Goal: Complete application form: Complete application form

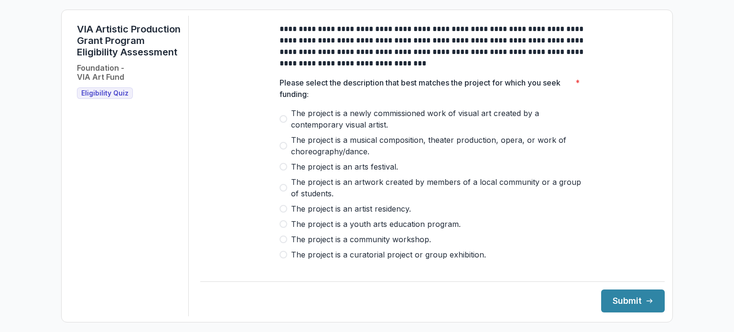
click at [284, 258] on span at bounding box center [283, 255] width 8 height 8
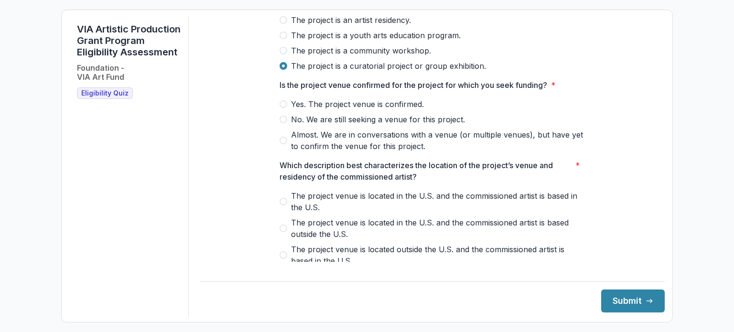
scroll to position [191, 0]
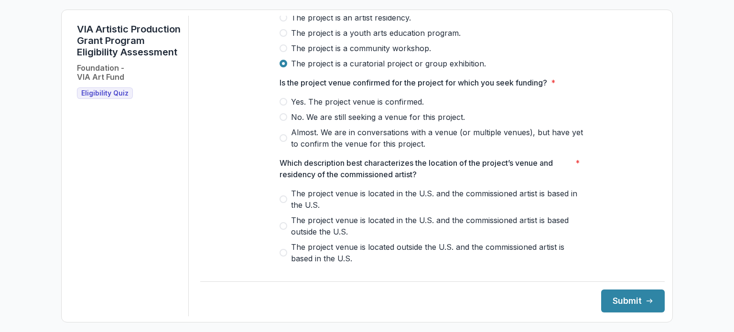
click at [281, 142] on span at bounding box center [283, 138] width 8 height 8
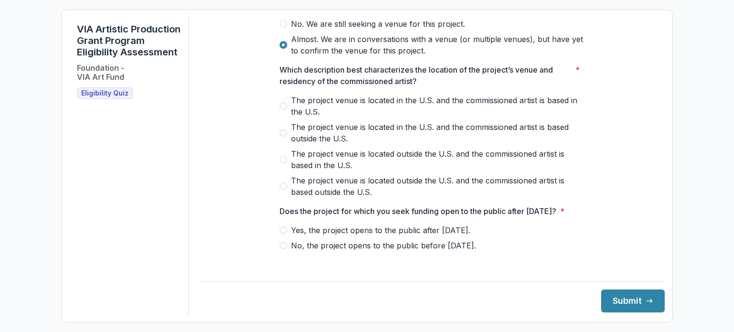
scroll to position [287, 0]
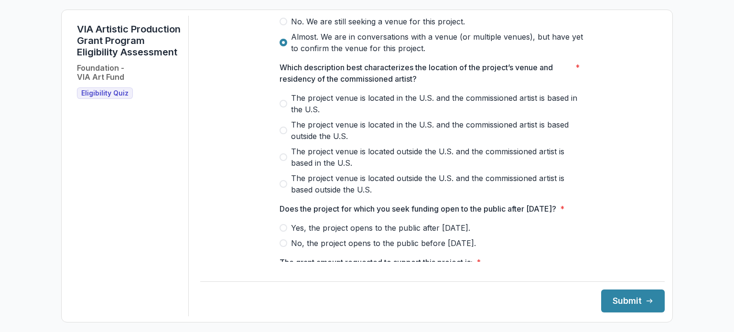
click at [280, 107] on span at bounding box center [283, 104] width 8 height 8
click at [281, 247] on span at bounding box center [283, 243] width 8 height 8
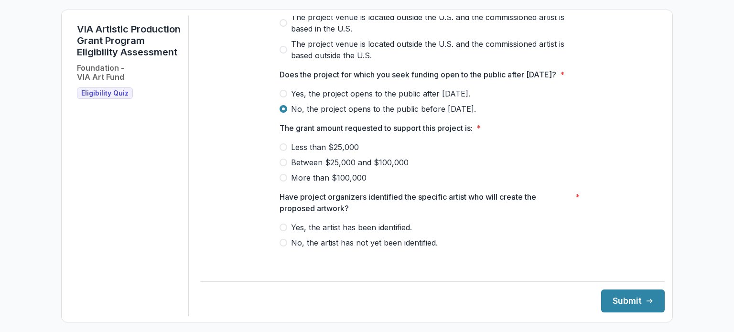
scroll to position [430, 0]
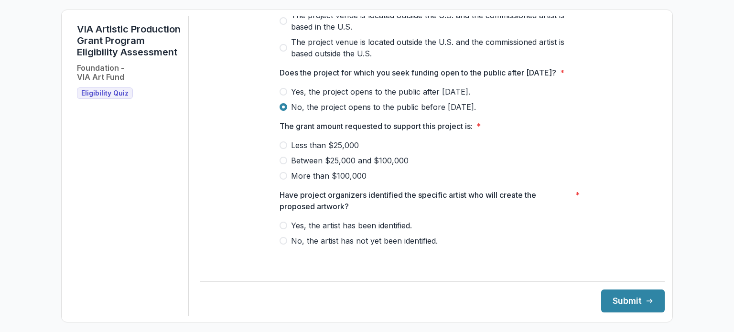
click at [281, 96] on span at bounding box center [283, 92] width 8 height 8
click at [281, 164] on span at bounding box center [283, 161] width 8 height 8
click at [280, 229] on span at bounding box center [283, 226] width 8 height 8
click at [614, 299] on button "Submit" at bounding box center [633, 300] width 64 height 23
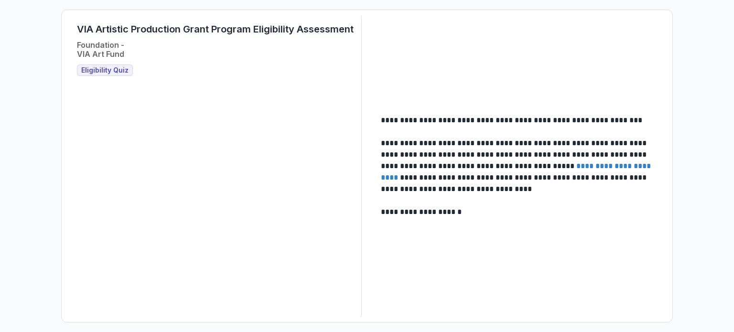
click at [601, 164] on link "**********" at bounding box center [517, 171] width 272 height 19
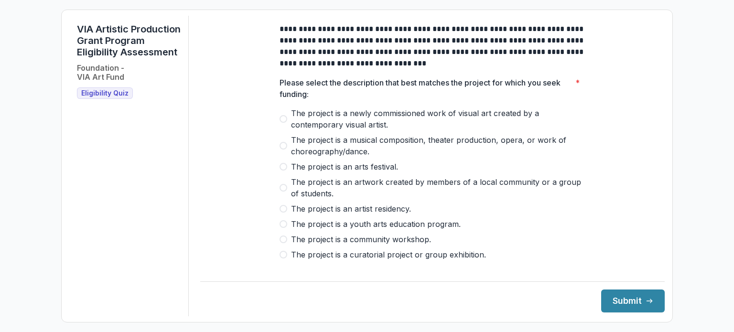
click at [279, 258] on span at bounding box center [283, 255] width 8 height 8
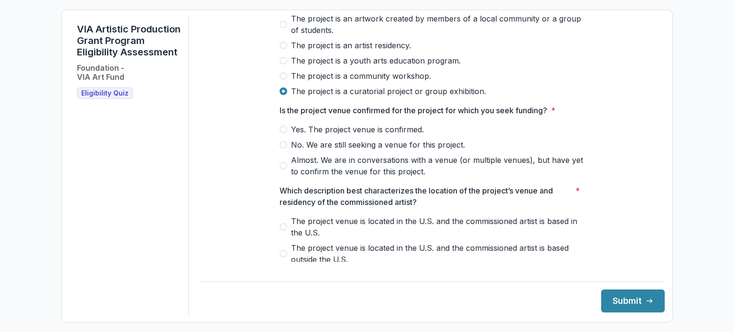
scroll to position [191, 0]
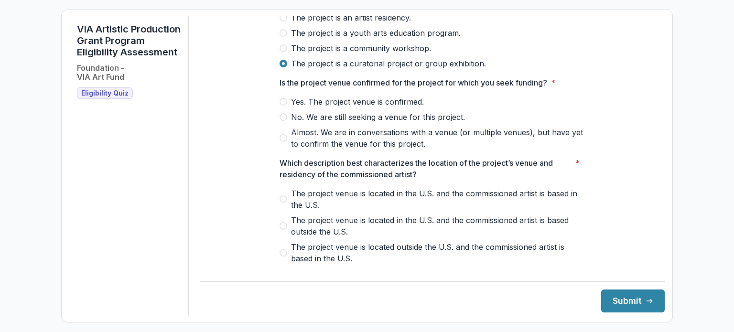
click at [281, 106] on span at bounding box center [283, 102] width 8 height 8
click at [280, 203] on span at bounding box center [283, 199] width 8 height 8
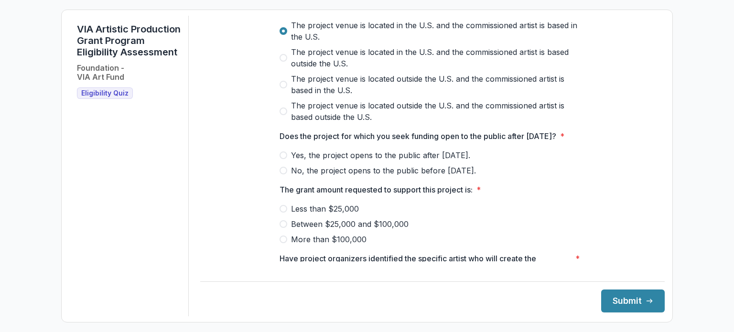
scroll to position [382, 0]
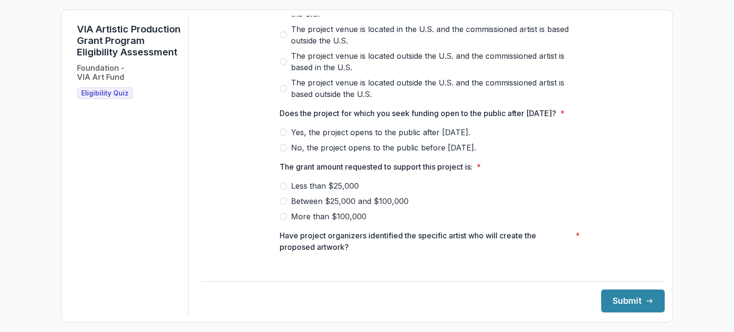
click at [283, 136] on span at bounding box center [283, 132] width 8 height 8
click at [284, 205] on span at bounding box center [283, 201] width 8 height 8
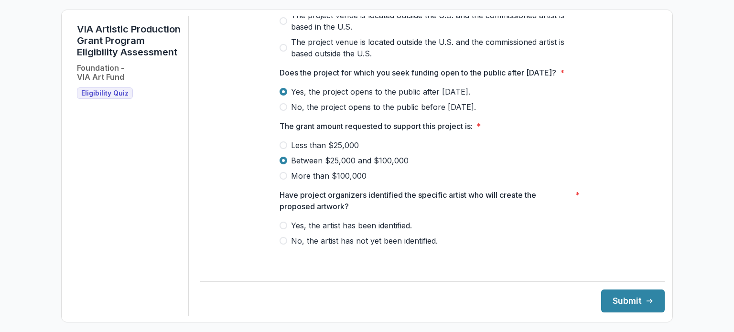
scroll to position [434, 0]
click at [282, 229] on span at bounding box center [283, 226] width 8 height 8
click at [632, 301] on button "Submit" at bounding box center [633, 300] width 64 height 23
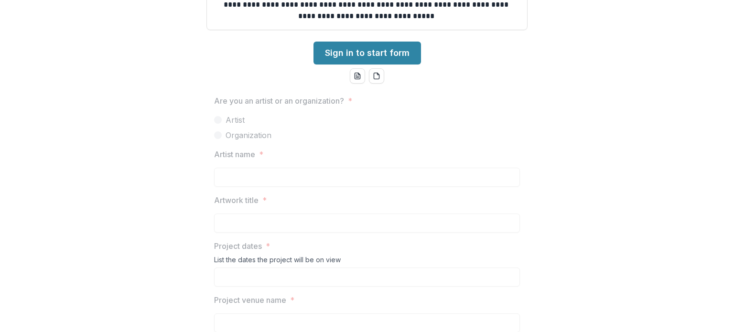
scroll to position [287, 0]
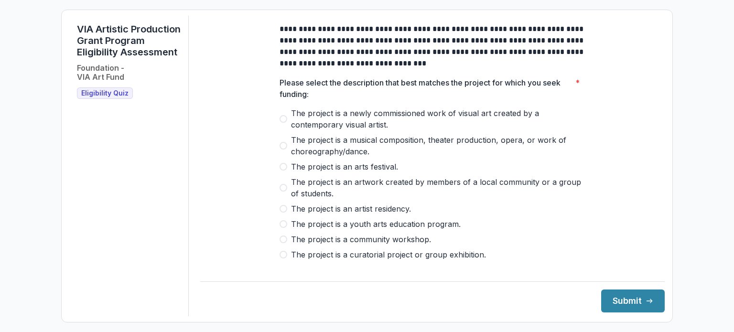
click at [283, 192] on span at bounding box center [283, 188] width 8 height 8
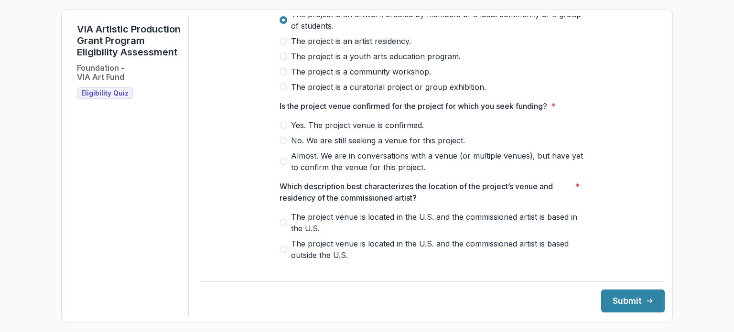
scroll to position [191, 0]
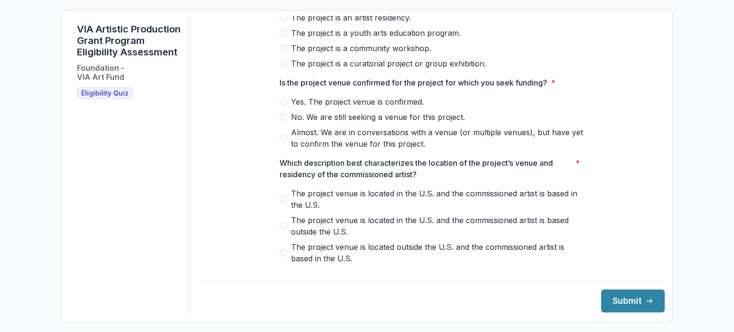
click at [284, 106] on span at bounding box center [283, 102] width 8 height 8
click at [281, 203] on span at bounding box center [283, 199] width 8 height 8
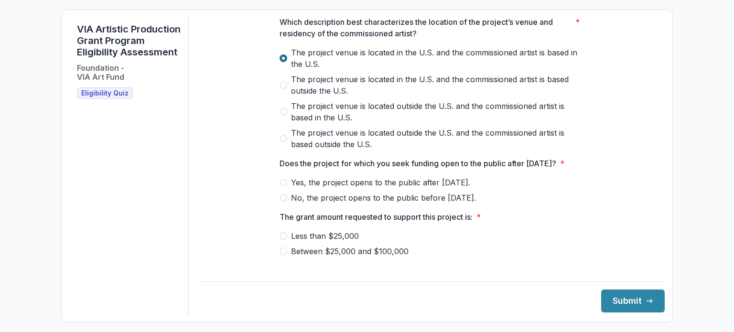
scroll to position [334, 0]
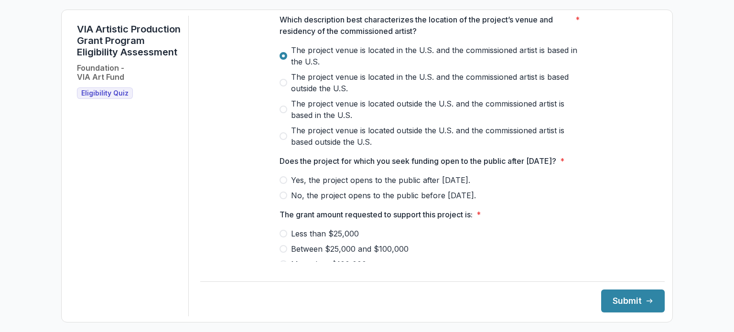
click at [281, 184] on span at bounding box center [283, 180] width 8 height 8
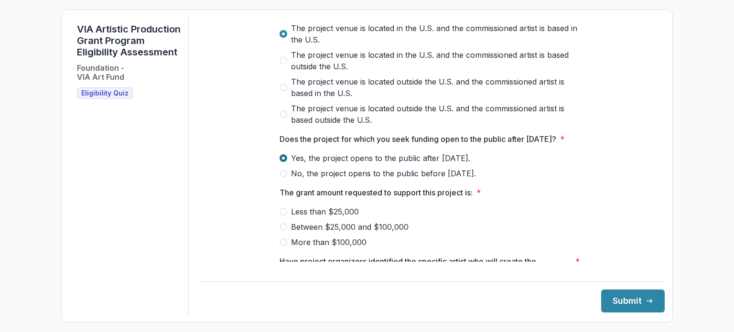
scroll to position [382, 0]
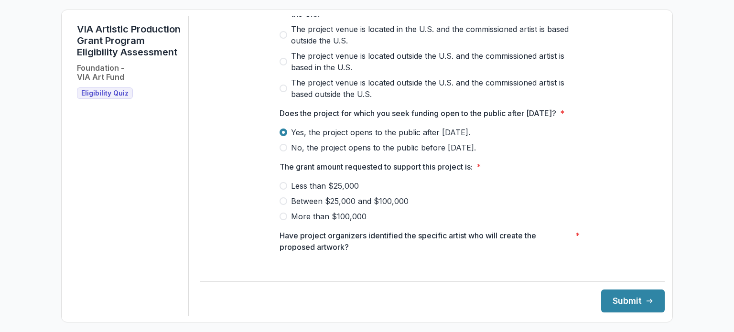
click at [279, 205] on span at bounding box center [283, 201] width 8 height 8
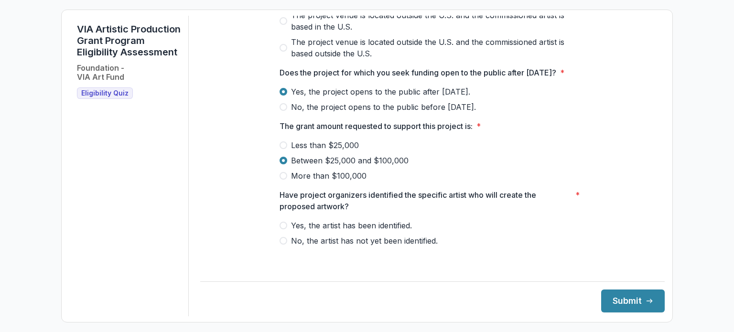
scroll to position [434, 0]
click at [282, 229] on span at bounding box center [283, 226] width 8 height 8
click at [623, 301] on button "Submit" at bounding box center [633, 300] width 64 height 23
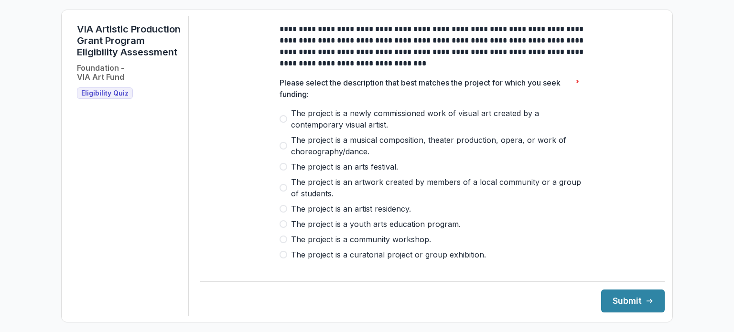
click at [282, 123] on span at bounding box center [283, 119] width 8 height 8
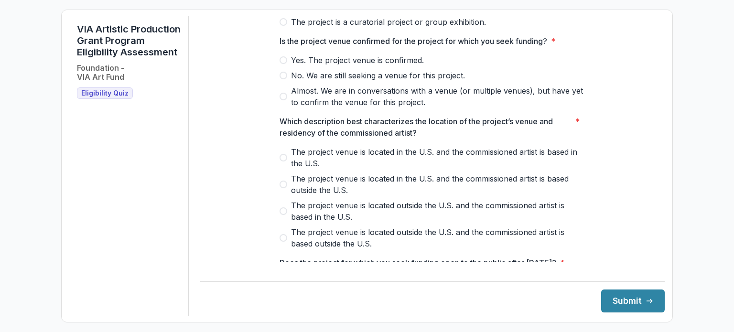
scroll to position [239, 0]
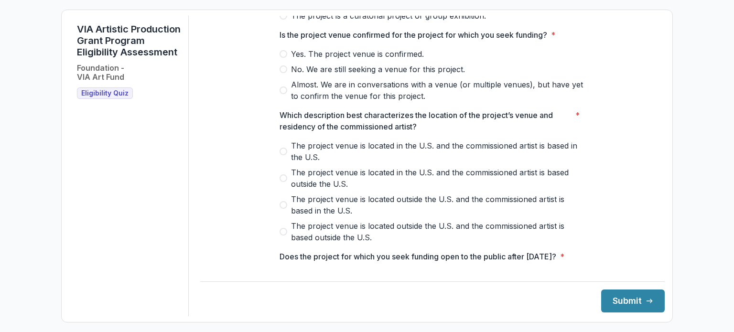
click at [280, 58] on span at bounding box center [283, 54] width 8 height 8
click at [283, 155] on span at bounding box center [283, 152] width 8 height 8
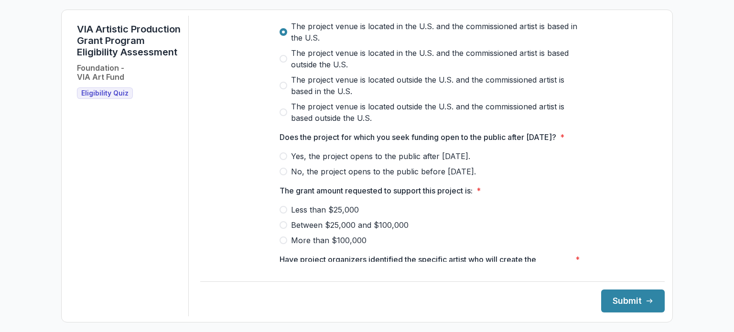
scroll to position [382, 0]
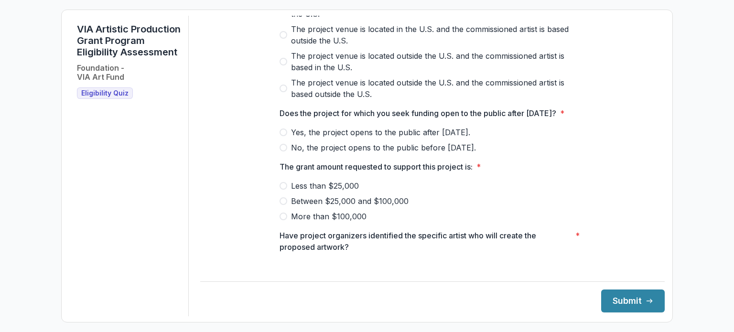
click at [279, 136] on span at bounding box center [283, 132] width 8 height 8
click at [283, 205] on span at bounding box center [283, 201] width 8 height 8
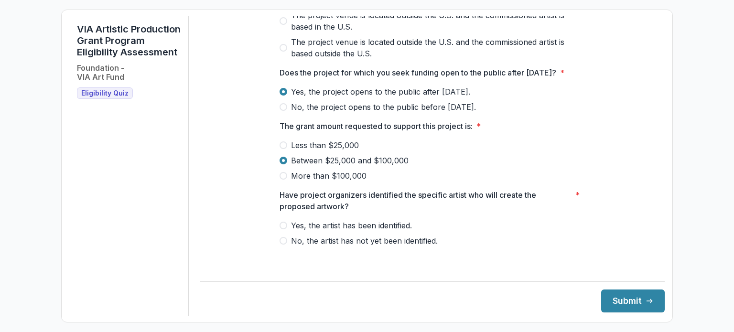
scroll to position [434, 0]
click at [282, 229] on span at bounding box center [283, 226] width 8 height 8
click at [614, 302] on button "Submit" at bounding box center [633, 300] width 64 height 23
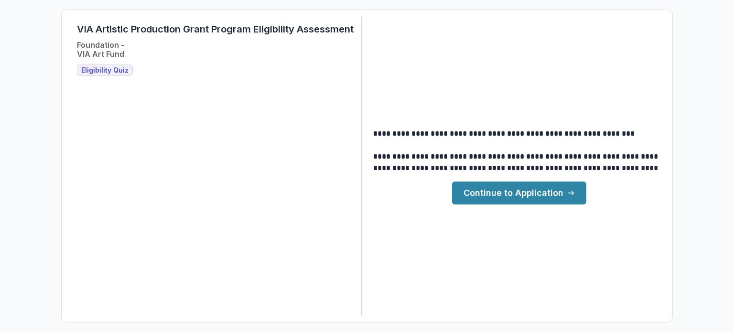
click at [487, 190] on link "Continue to Application" at bounding box center [519, 193] width 134 height 23
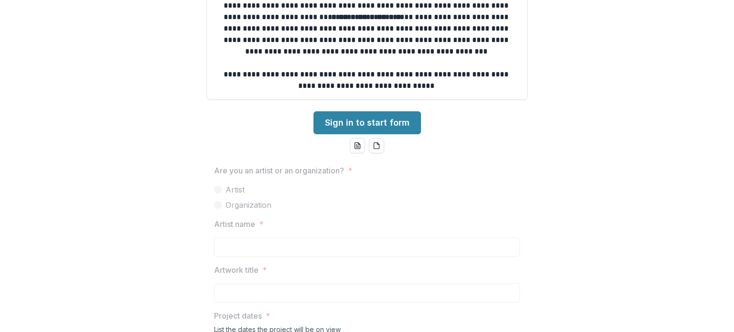
scroll to position [334, 0]
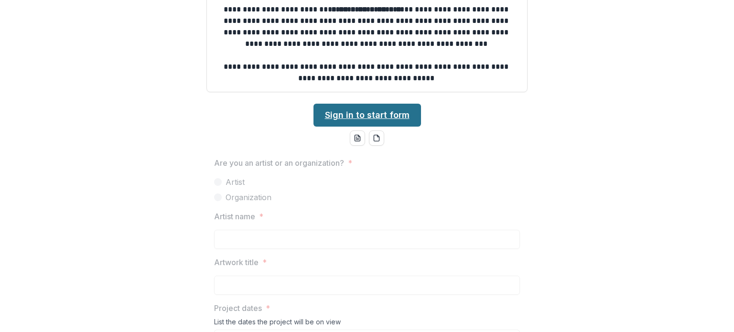
click at [386, 118] on link "Sign in to start form" at bounding box center [366, 115] width 107 height 23
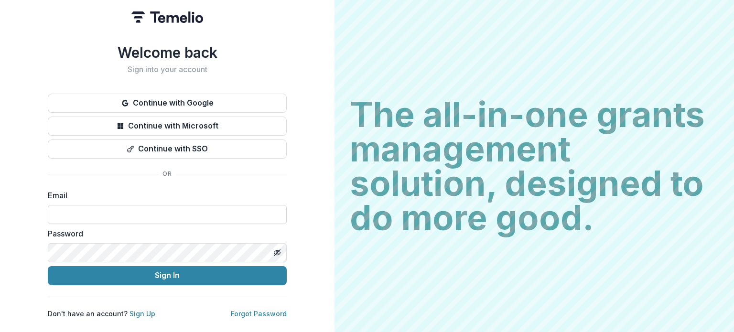
click at [108, 208] on input at bounding box center [167, 214] width 239 height 19
type input "**********"
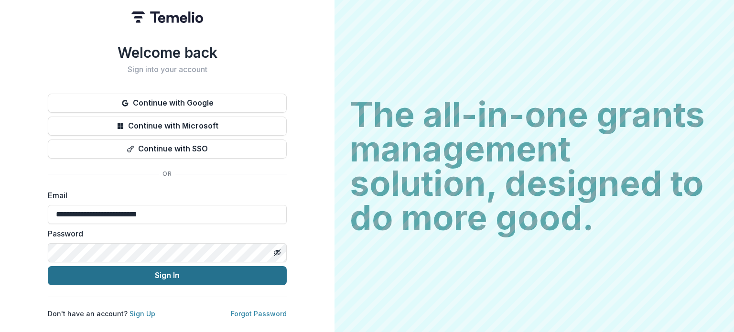
click at [168, 277] on button "Sign In" at bounding box center [167, 275] width 239 height 19
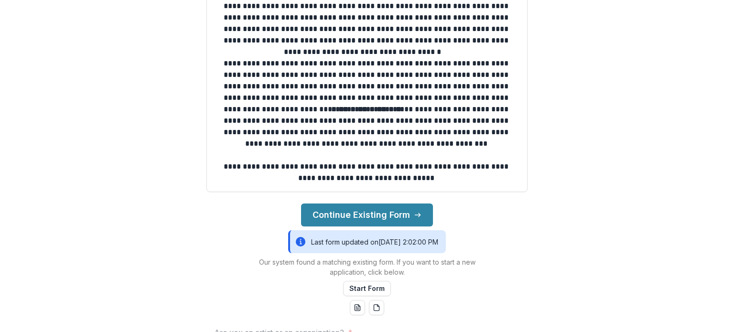
scroll to position [287, 0]
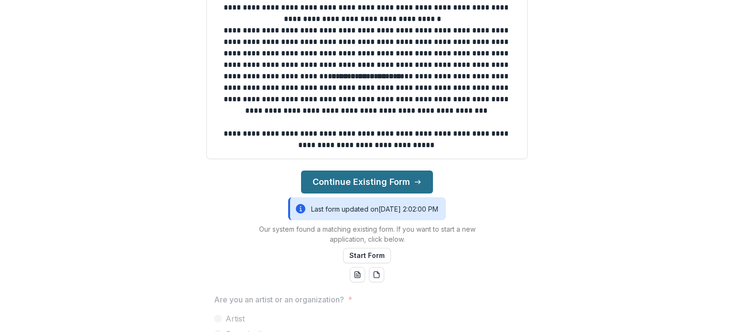
click at [370, 181] on button "Continue Existing Form" at bounding box center [367, 182] width 132 height 23
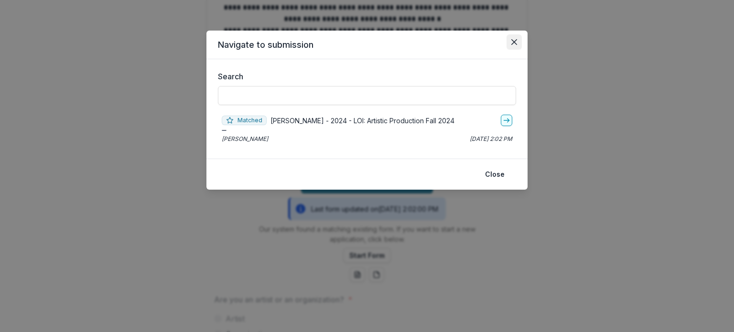
click at [513, 44] on icon "Close" at bounding box center [514, 42] width 6 height 6
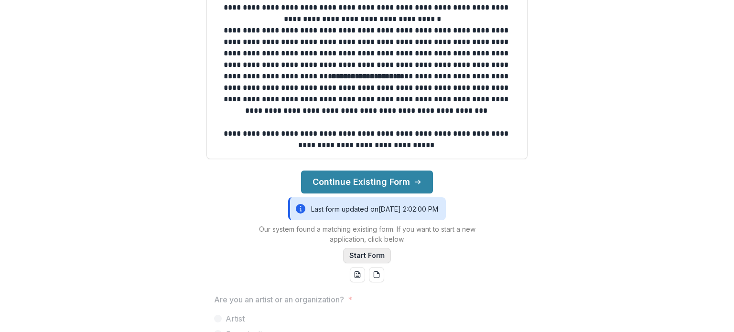
click at [359, 255] on button "Start Form" at bounding box center [367, 255] width 48 height 15
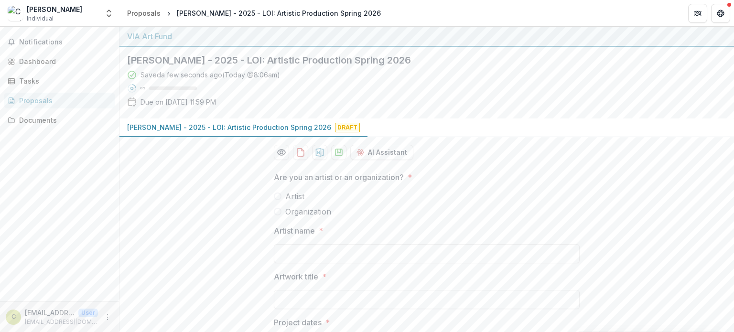
click at [277, 196] on span at bounding box center [278, 197] width 8 height 8
click at [289, 252] on input "Artist name *" at bounding box center [427, 253] width 306 height 19
type input "**********"
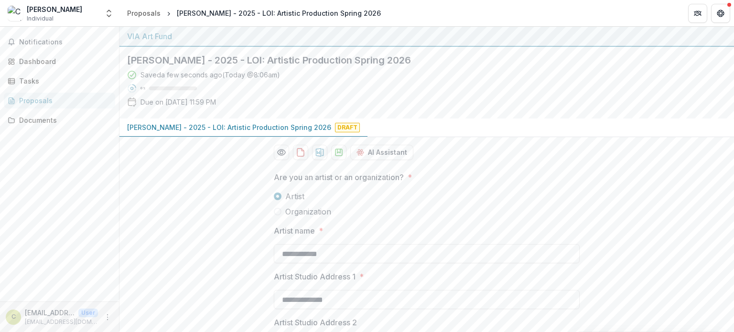
type input "**"
type input "*****"
type input "**********"
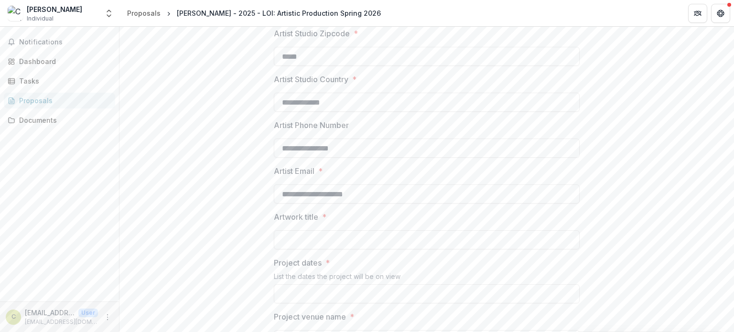
scroll to position [430, 0]
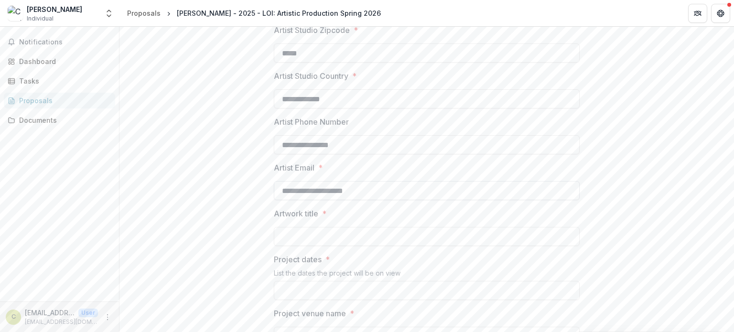
click at [382, 193] on input "**********" at bounding box center [427, 190] width 306 height 19
type input "**********"
click at [342, 241] on input "Artwork title *" at bounding box center [427, 236] width 306 height 19
type input "**********"
click at [308, 292] on input "Project dates *" at bounding box center [427, 290] width 306 height 19
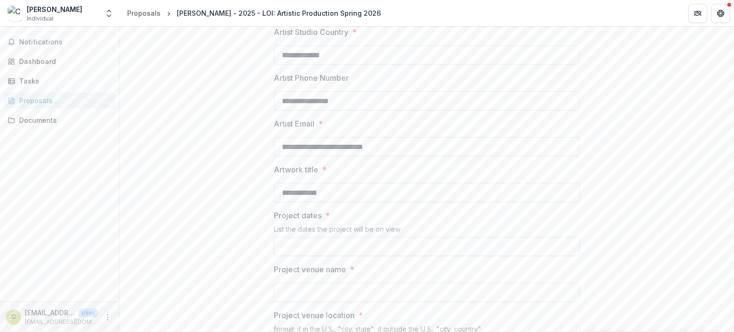
scroll to position [478, 0]
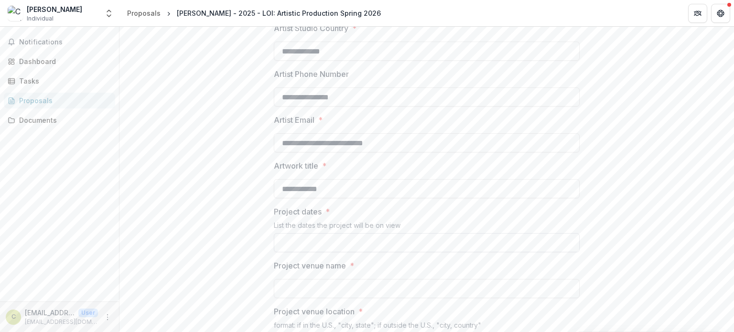
click at [309, 241] on input "Project dates *" at bounding box center [427, 242] width 306 height 19
type input "**********"
click at [302, 290] on input "Project venue name *" at bounding box center [427, 288] width 306 height 19
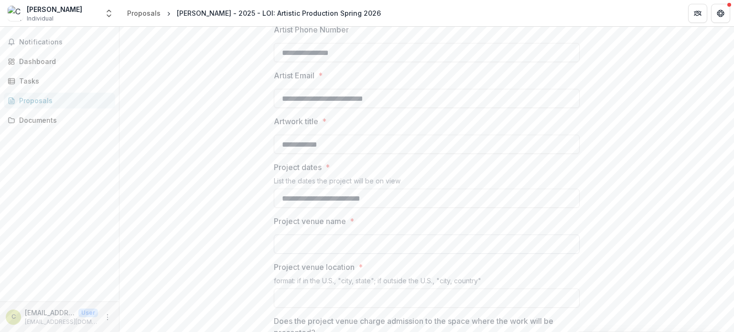
scroll to position [525, 0]
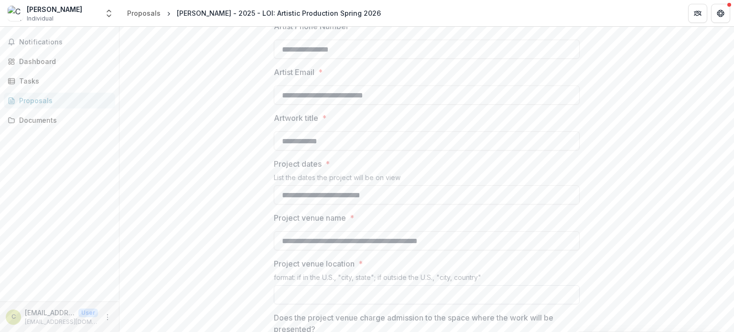
type input "**********"
click at [298, 294] on input "Project venue location *" at bounding box center [427, 294] width 306 height 19
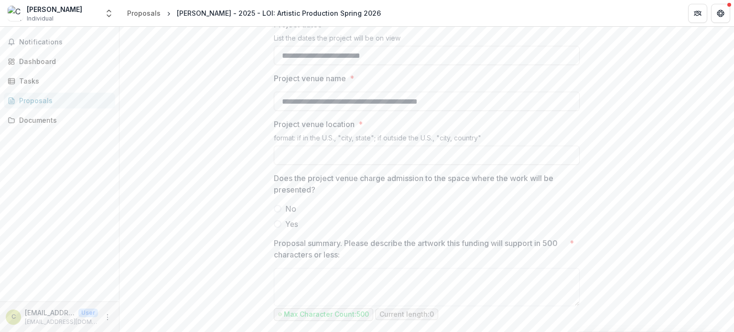
scroll to position [669, 0]
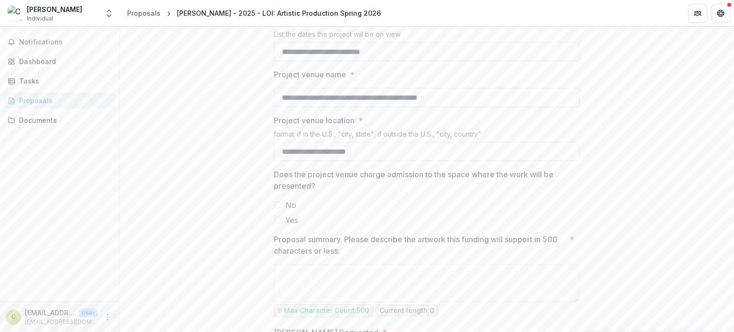
type input "**********"
click at [277, 204] on span at bounding box center [278, 205] width 8 height 8
click at [303, 269] on textarea "Proposal summary. Please describe the artwork this funding will support in 500 …" at bounding box center [427, 283] width 306 height 38
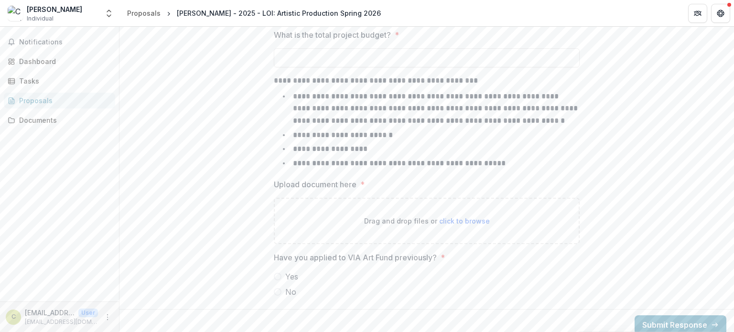
scroll to position [1027, 0]
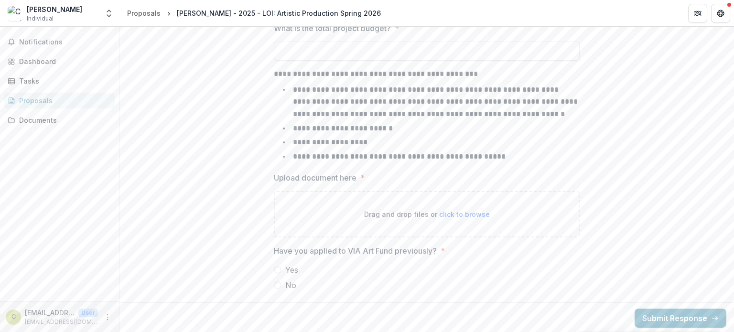
click at [276, 284] on span at bounding box center [278, 285] width 8 height 8
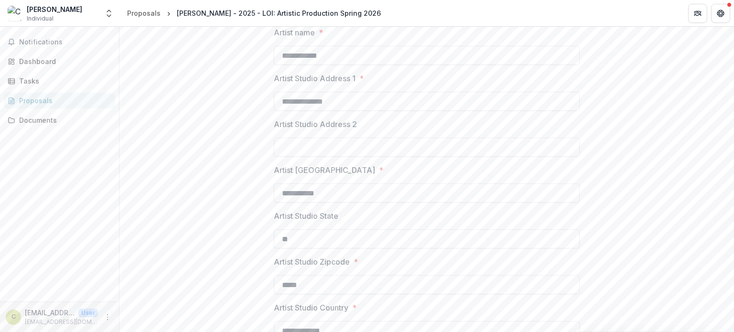
scroll to position [82, 0]
